Goal: Navigation & Orientation: Find specific page/section

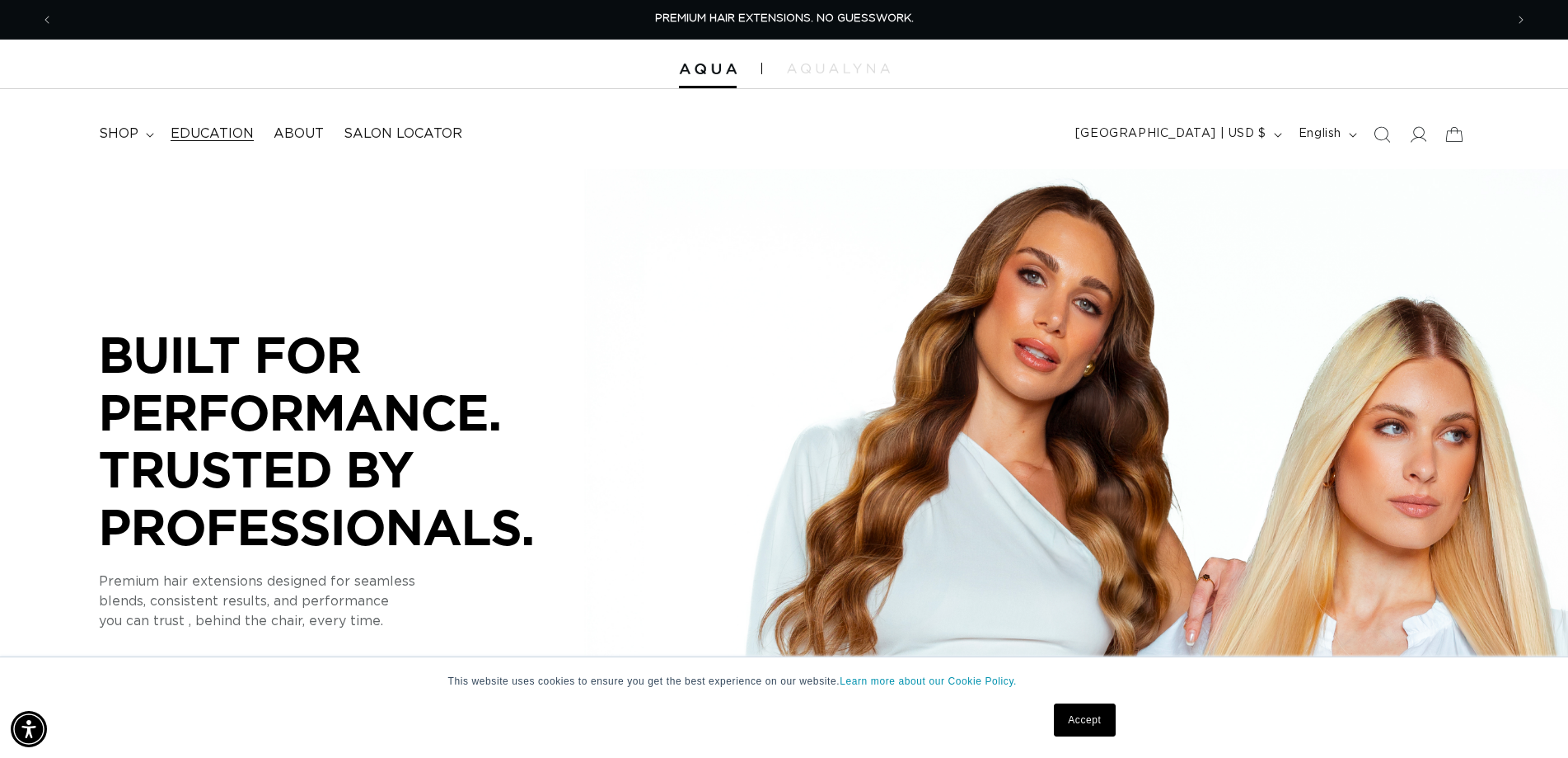
click at [193, 130] on span "Education" at bounding box center [212, 134] width 84 height 18
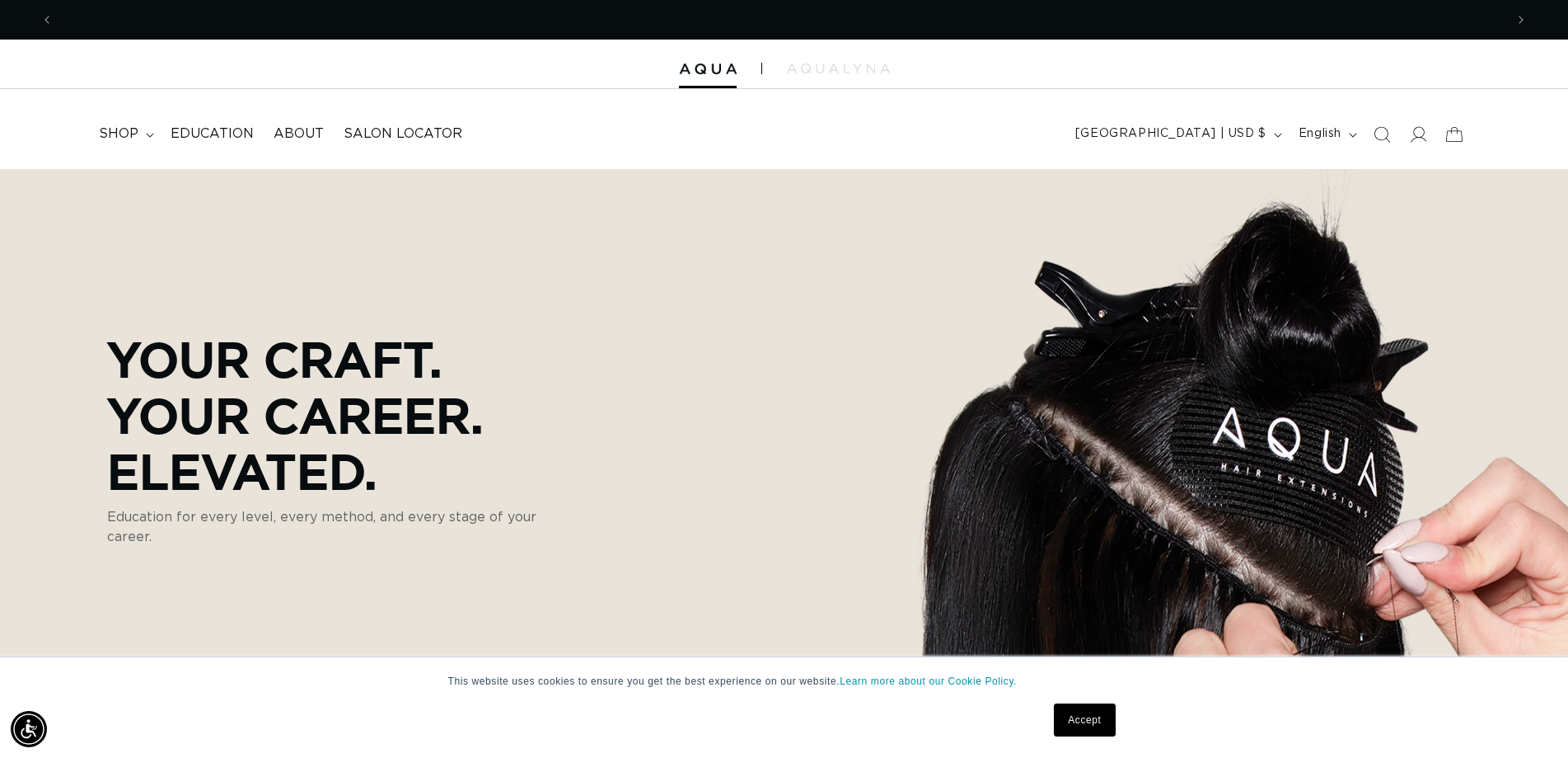
scroll to position [0, 1451]
click at [305, 131] on span "About" at bounding box center [298, 134] width 50 height 18
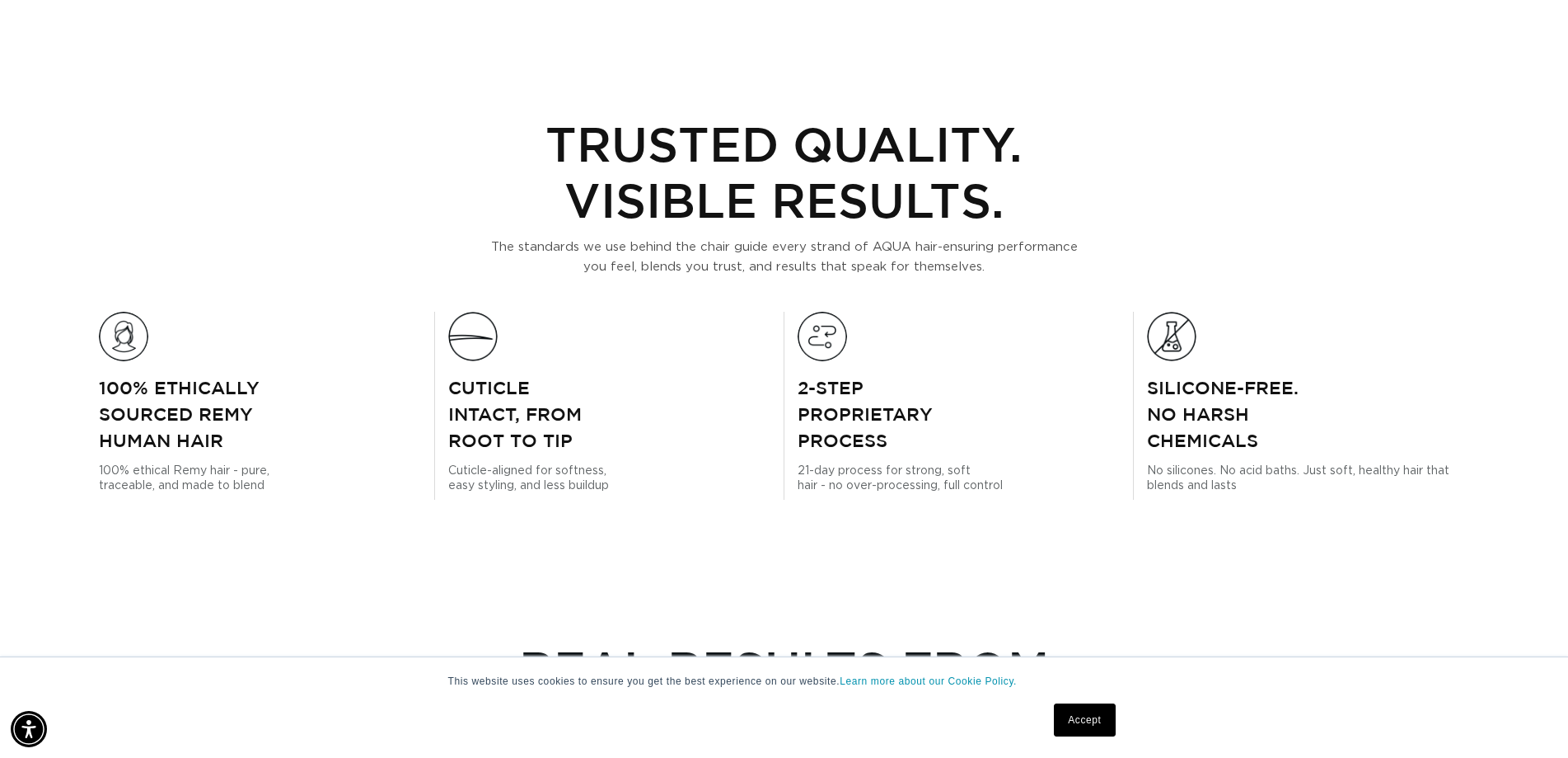
scroll to position [0, 2902]
drag, startPoint x: 98, startPoint y: 382, endPoint x: 253, endPoint y: 446, distance: 167.7
click at [253, 446] on div "Trusted Quality. Visible Results. The standards we use behind the chair guide e…" at bounding box center [784, 294] width 1568 height 410
copy p "100% Ethically Sourced Remy Human Hair"
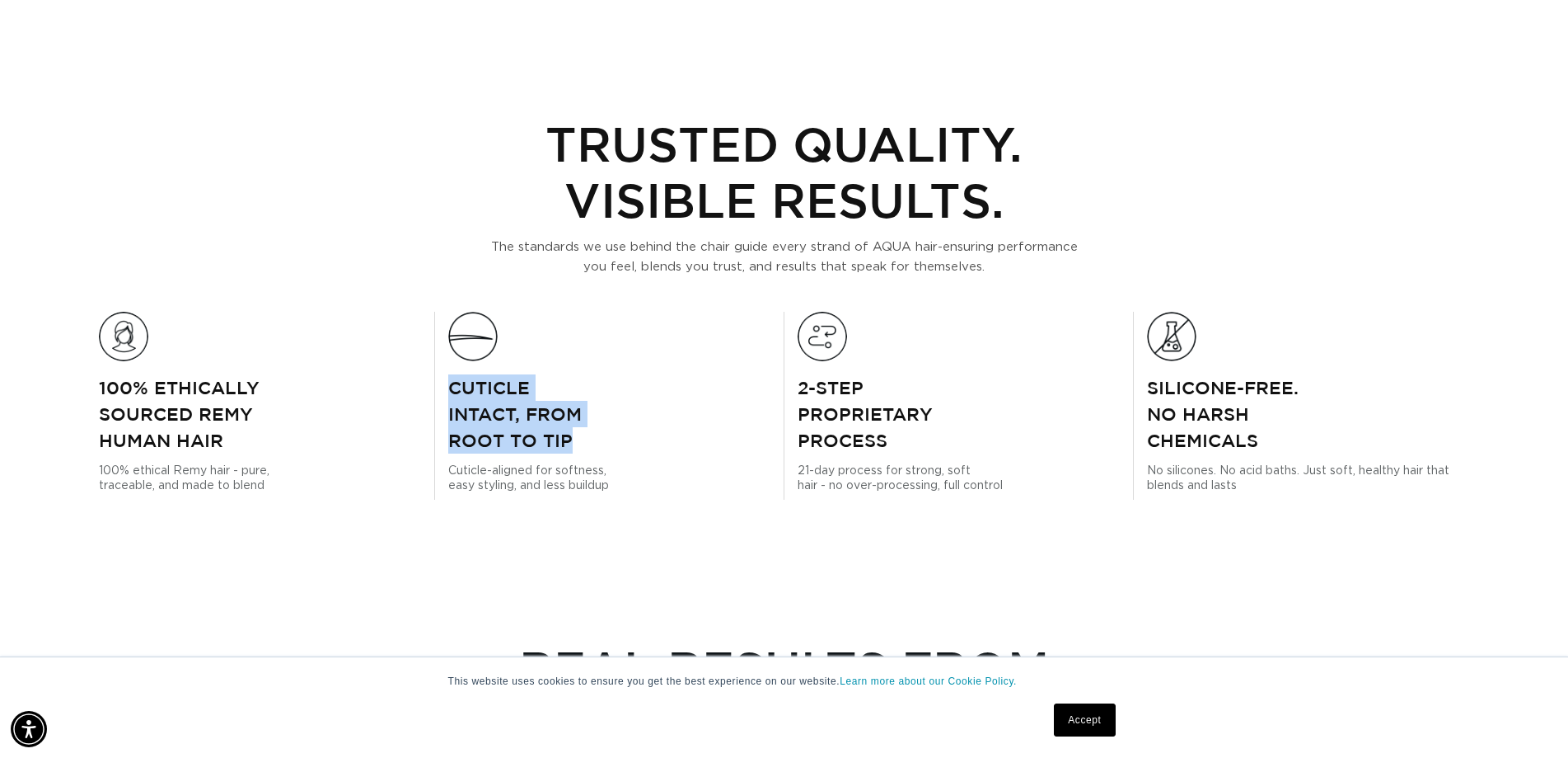
drag, startPoint x: 449, startPoint y: 382, endPoint x: 613, endPoint y: 436, distance: 172.7
click at [613, 436] on p "Cuticle intact, from root to tip" at bounding box center [609, 413] width 323 height 79
copy p "Cuticle intact, from root to tip"
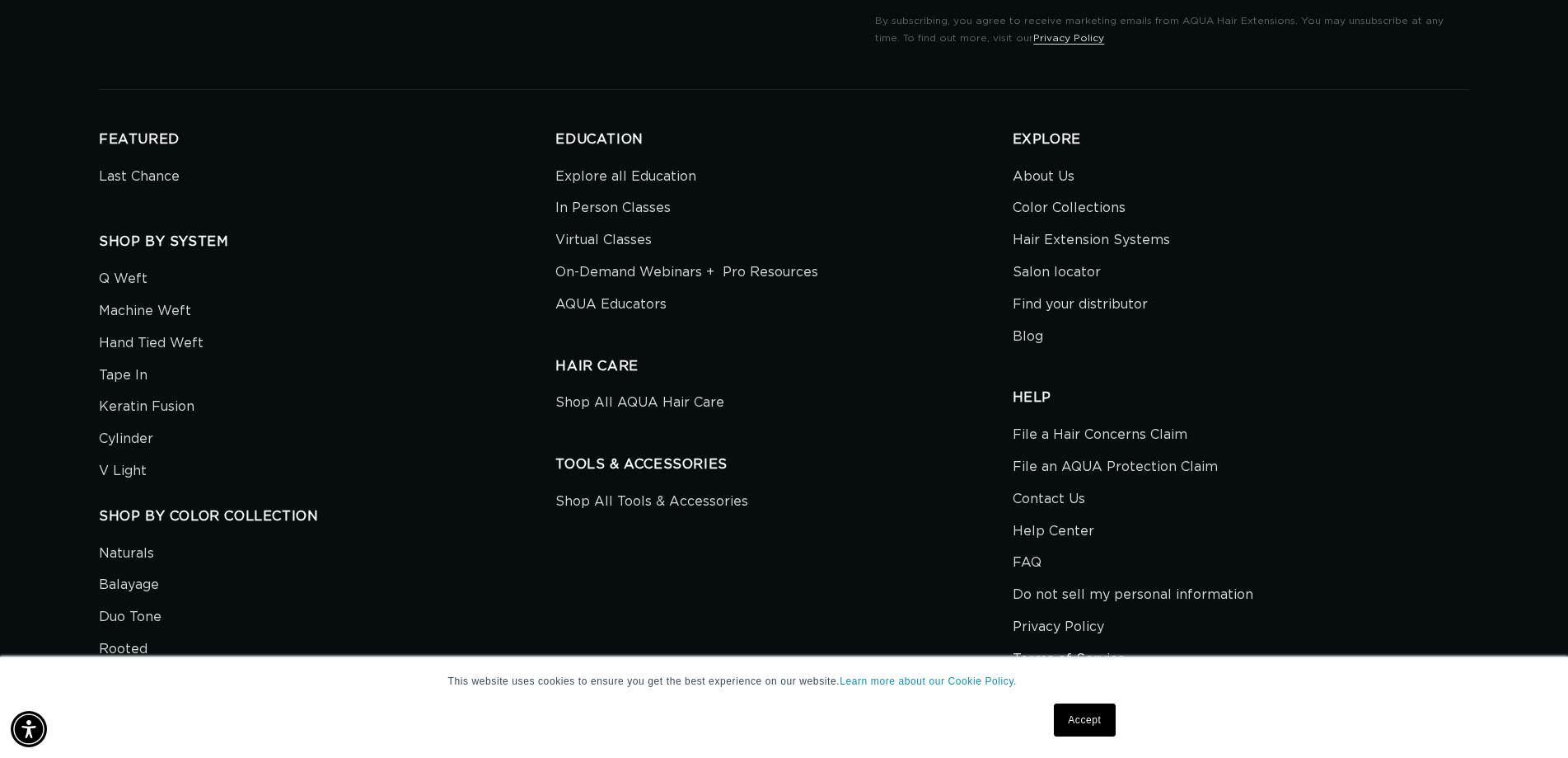
scroll to position [0, 1451]
click at [1070, 177] on link "About Us" at bounding box center [1043, 179] width 61 height 28
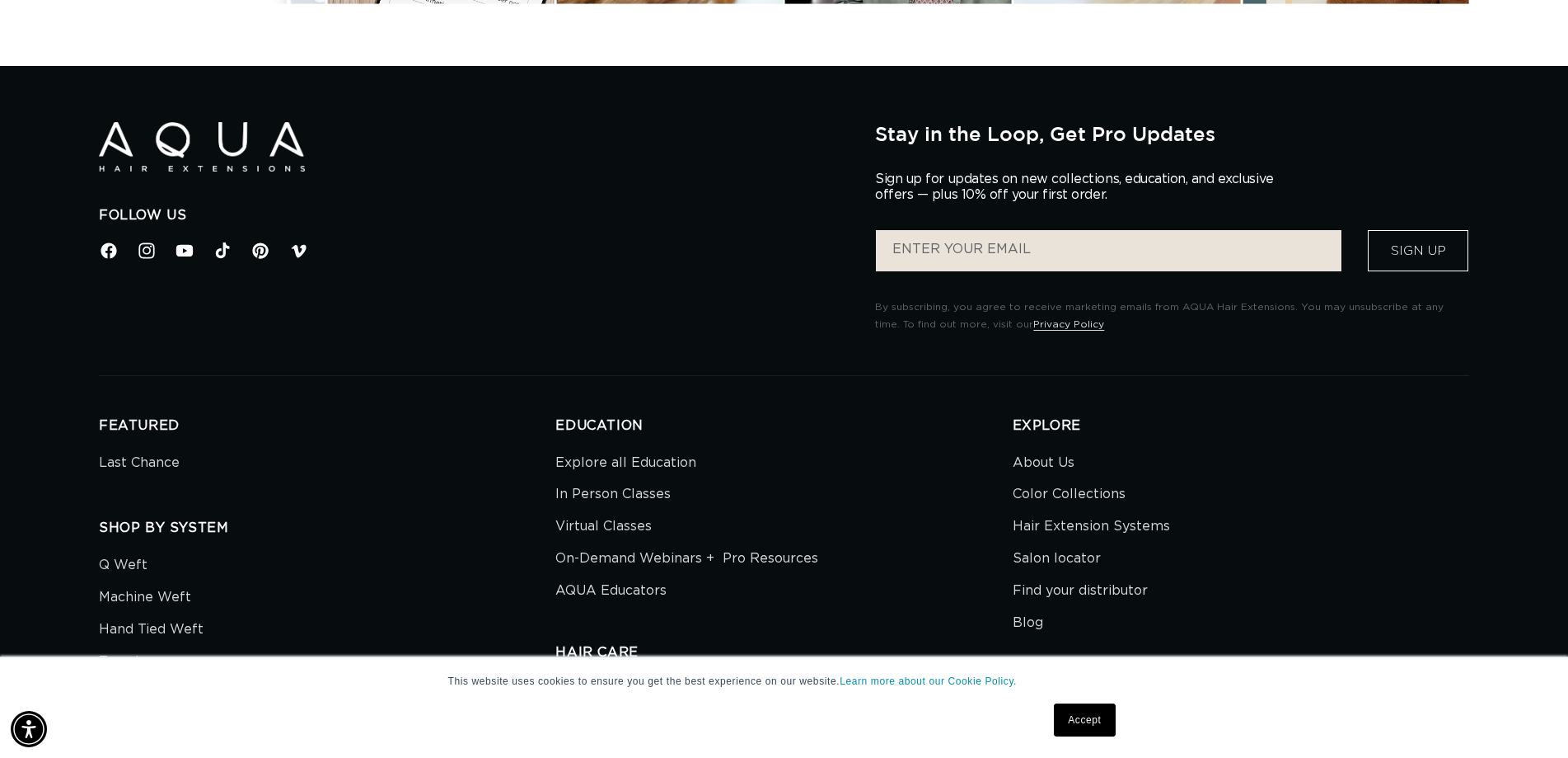
scroll to position [3710, 0]
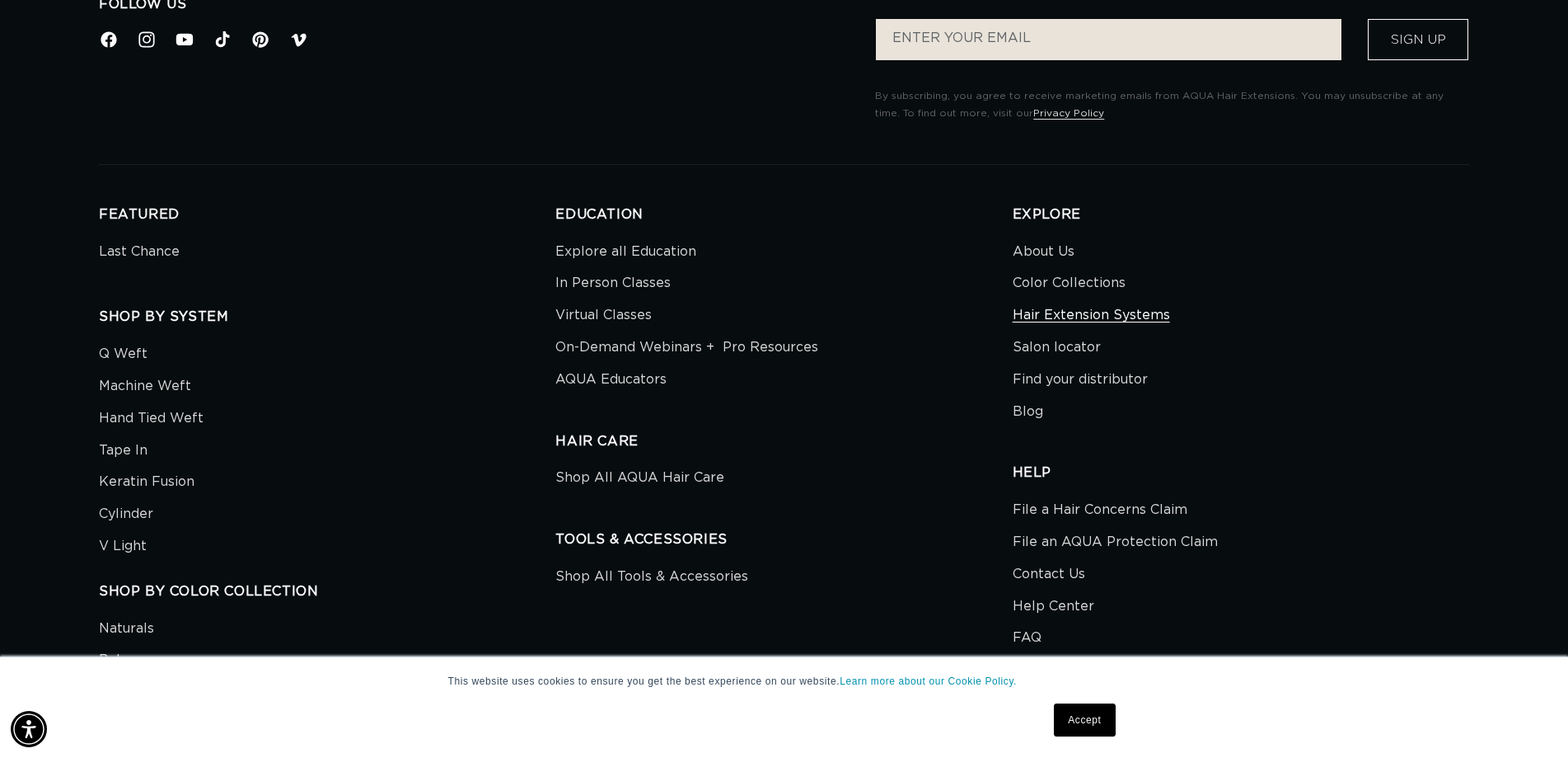
click at [1098, 315] on link "Hair Extension Systems" at bounding box center [1090, 315] width 157 height 33
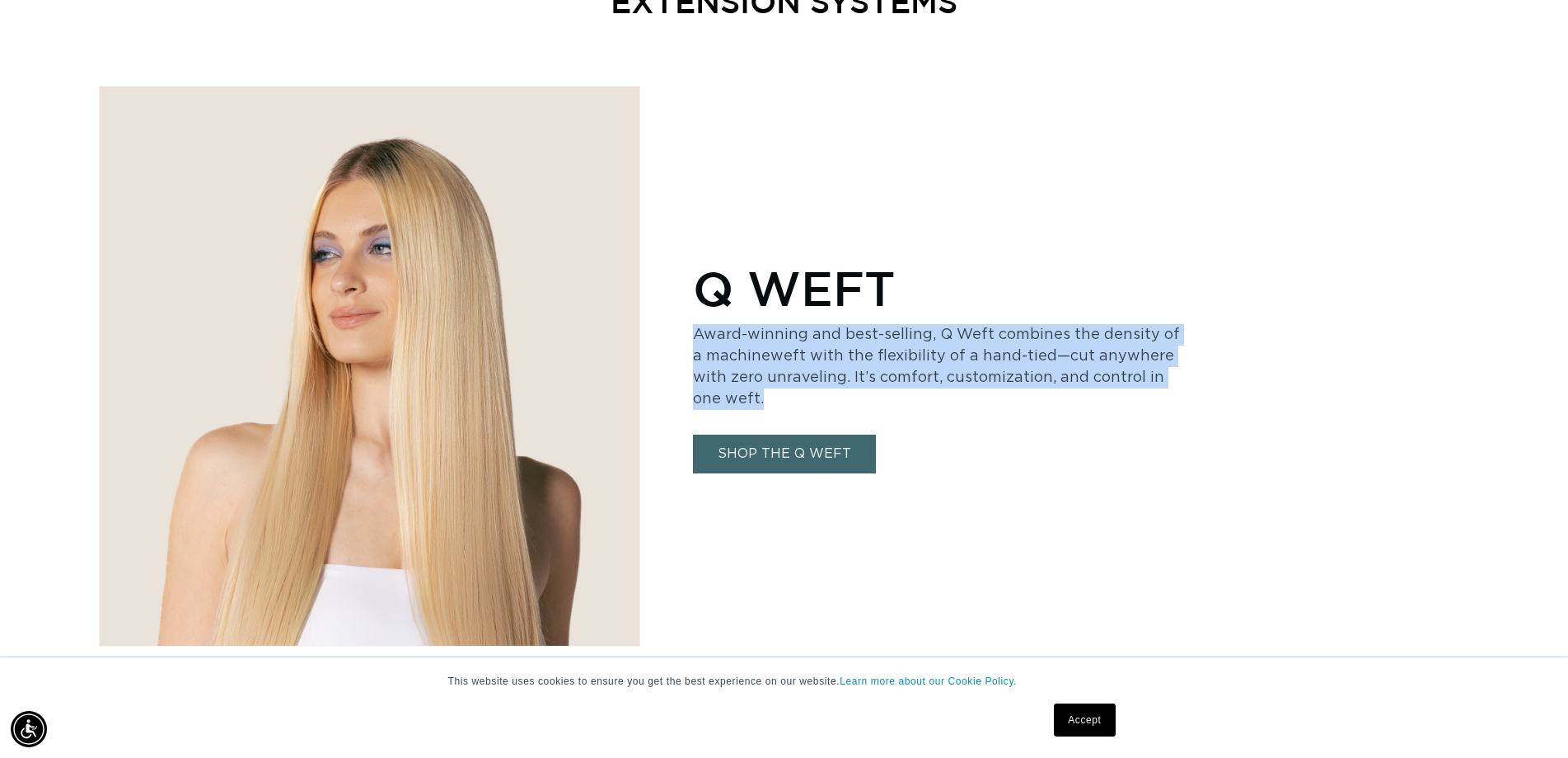
drag, startPoint x: 734, startPoint y: 397, endPoint x: 672, endPoint y: 326, distance: 94.3
click at [672, 326] on div "Q WEFT Award-winning and best-selling, Q Weft combines the density of a machine…" at bounding box center [784, 366] width 1370 height 561
copy p "Award-winning and best-selling, Q Weft combines the density of a machineweft wi…"
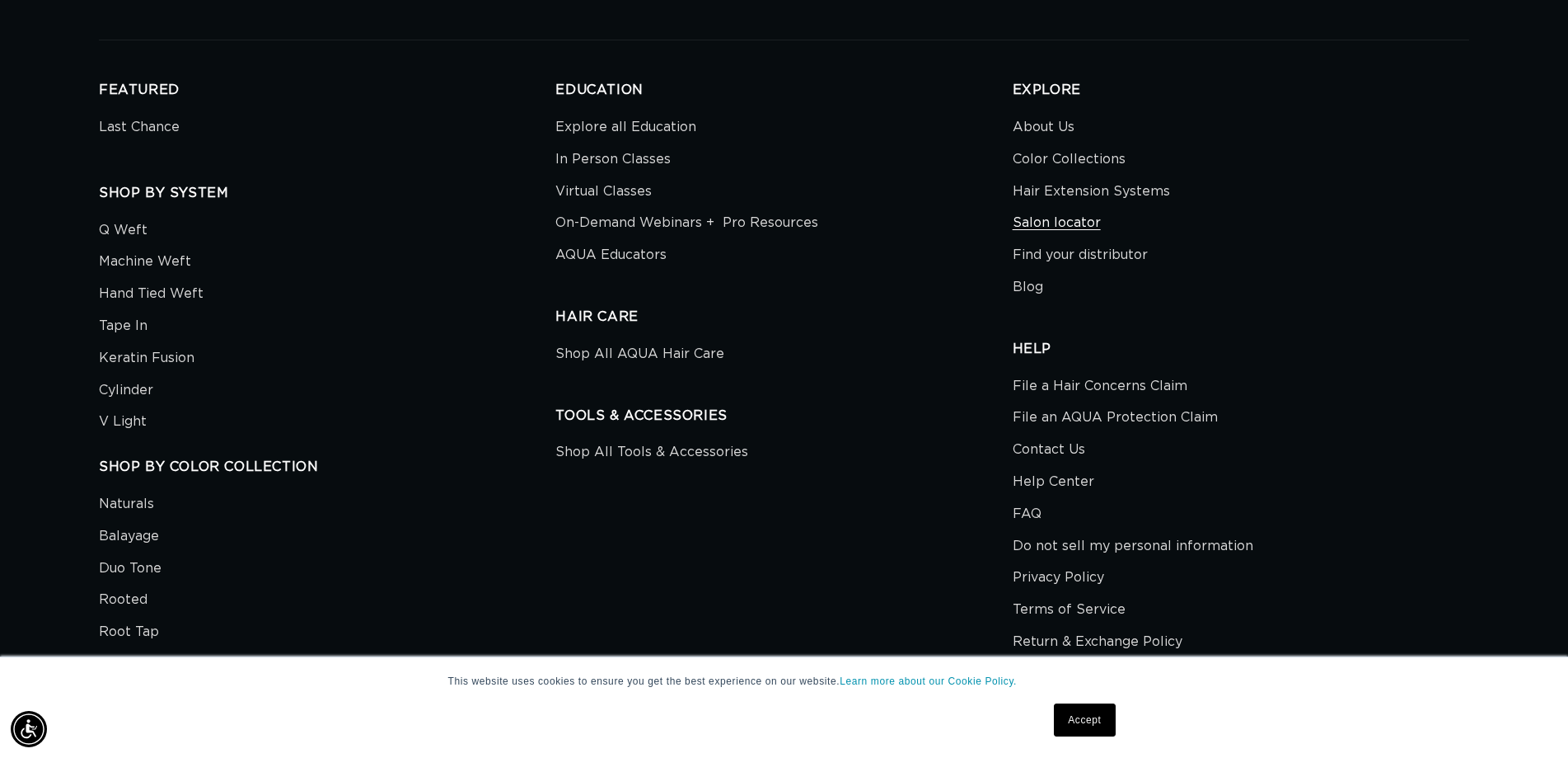
scroll to position [0, 1451]
click at [1083, 206] on link "Salon locator" at bounding box center [1056, 222] width 88 height 33
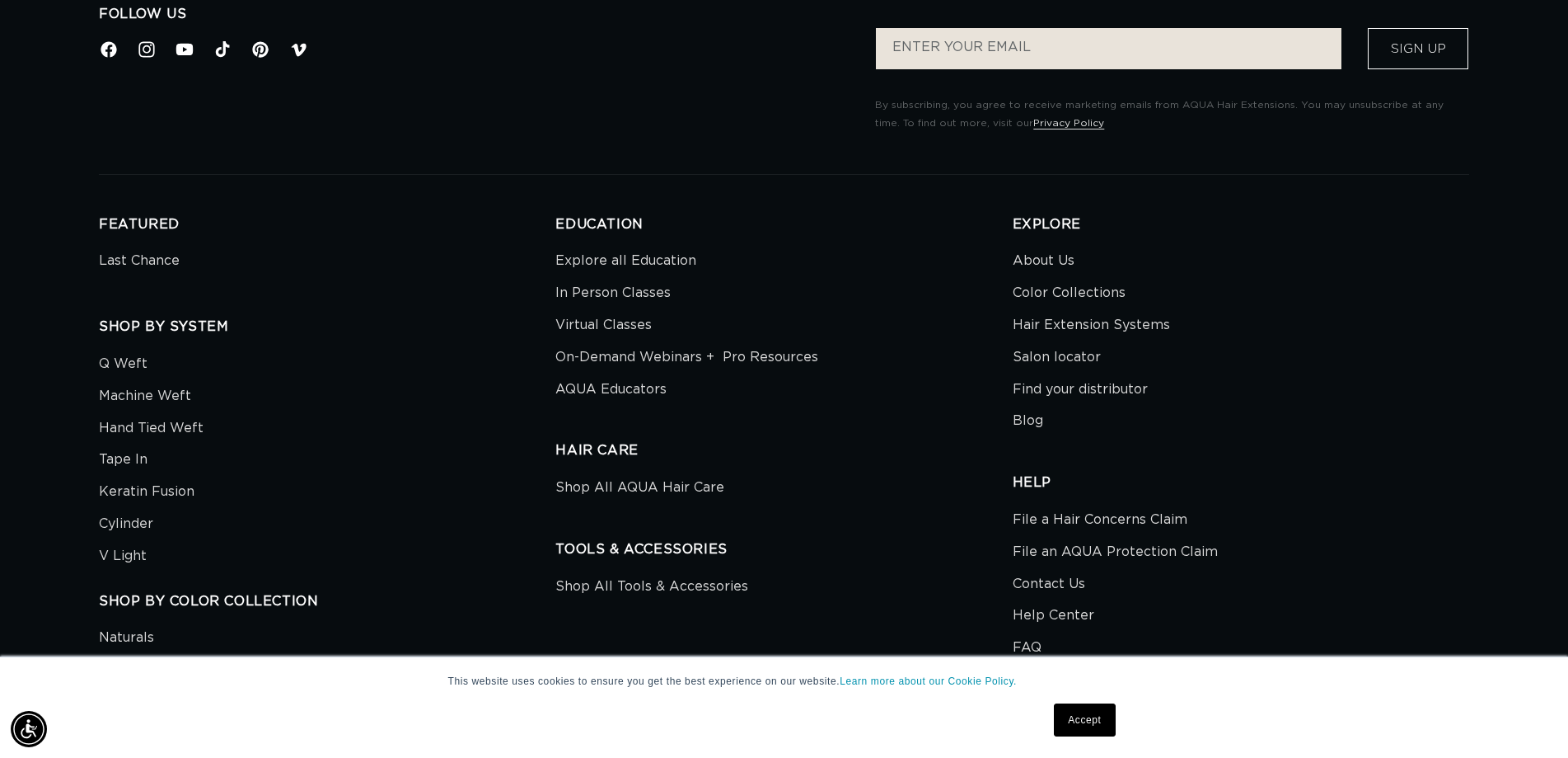
scroll to position [0, 2902]
select select "m"
